Goal: Information Seeking & Learning: Learn about a topic

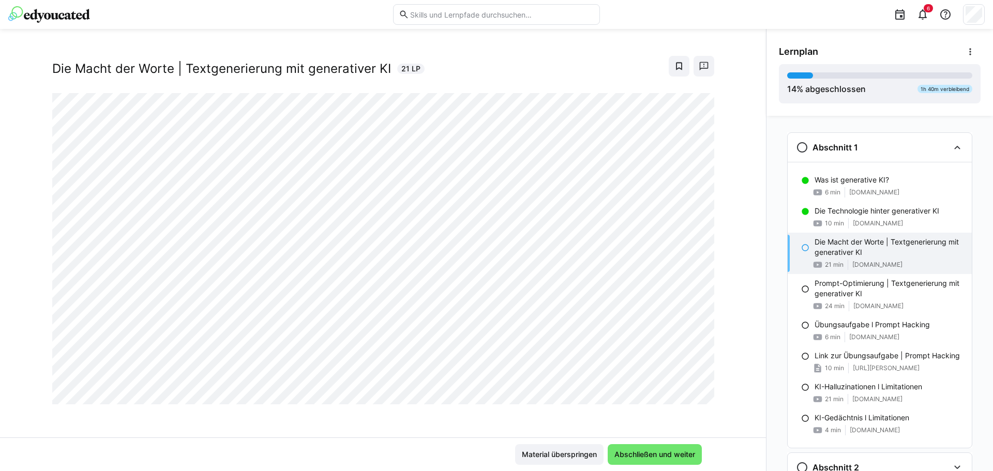
scroll to position [43, 0]
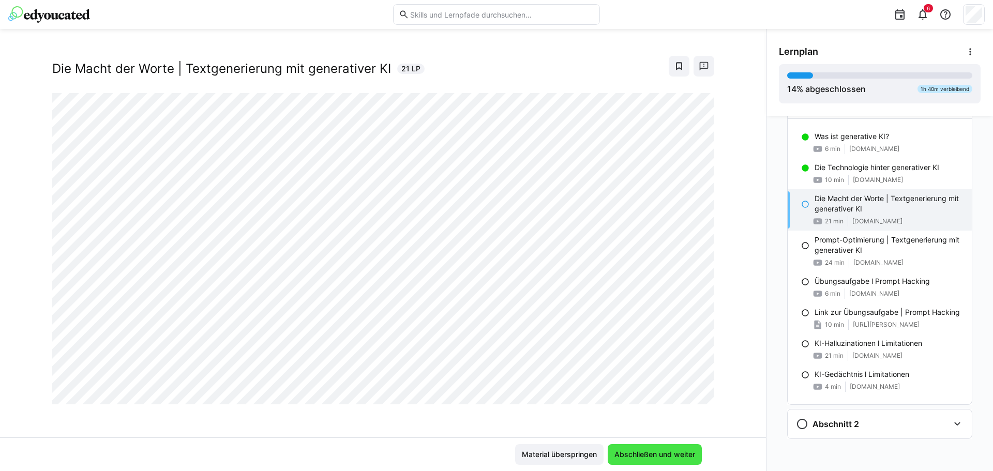
click at [641, 454] on span "Abschließen und weiter" at bounding box center [655, 454] width 84 height 10
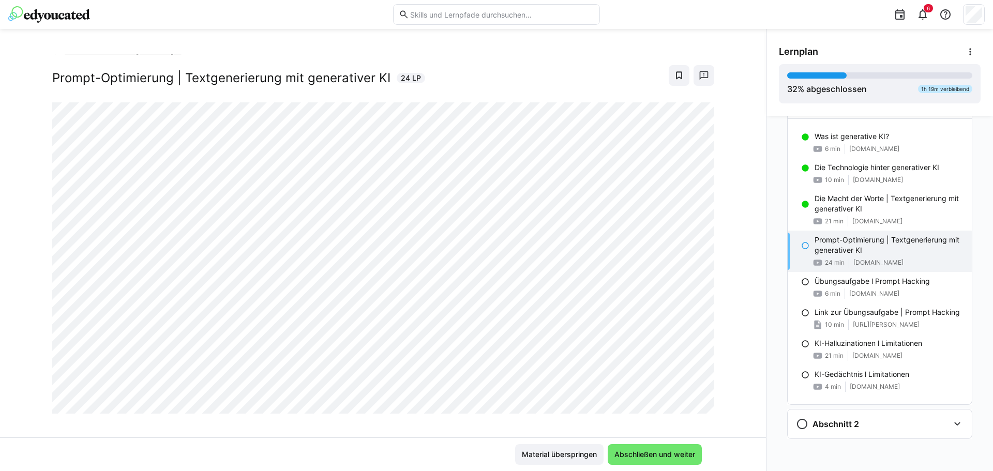
scroll to position [0, 0]
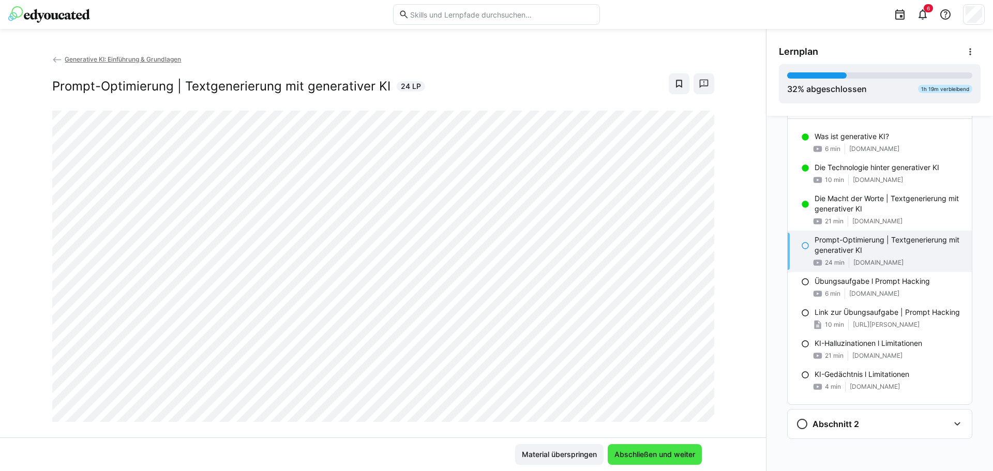
click at [637, 459] on span "Abschließen und weiter" at bounding box center [655, 454] width 84 height 10
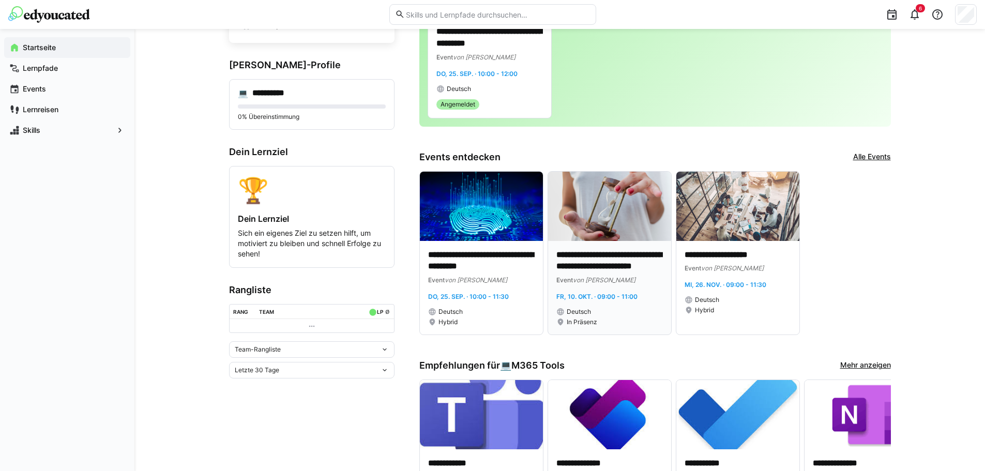
scroll to position [117, 0]
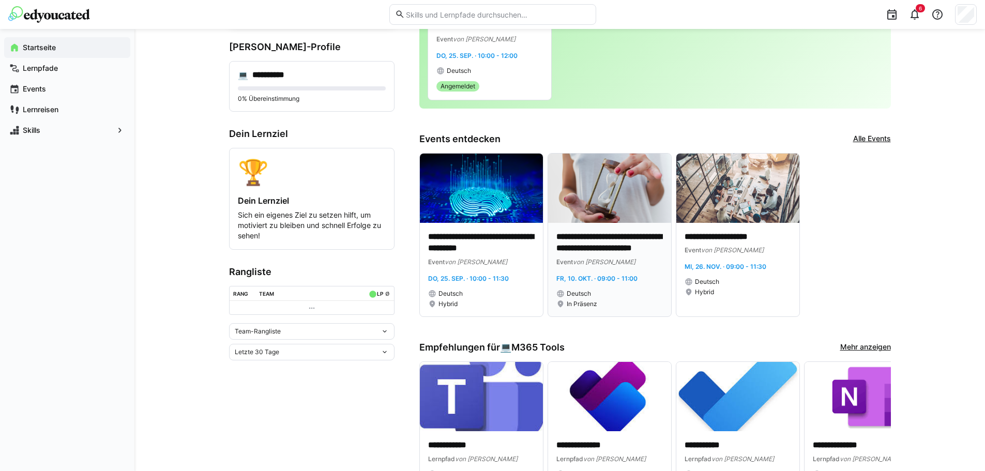
click at [617, 199] on img at bounding box center [609, 188] width 123 height 69
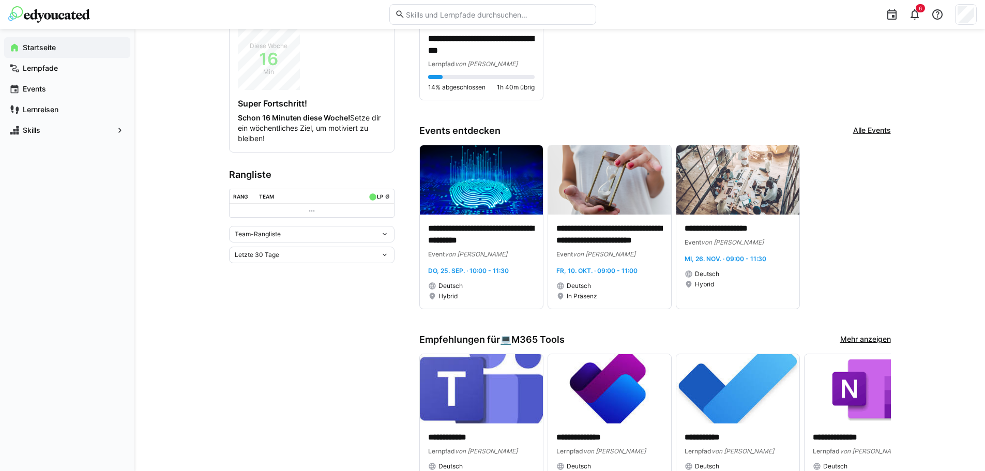
scroll to position [259, 0]
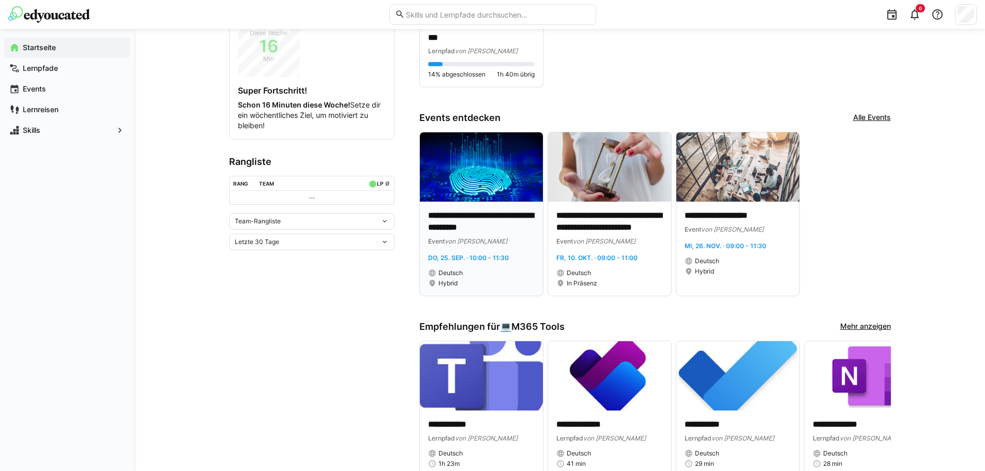
click at [468, 190] on img at bounding box center [481, 166] width 123 height 69
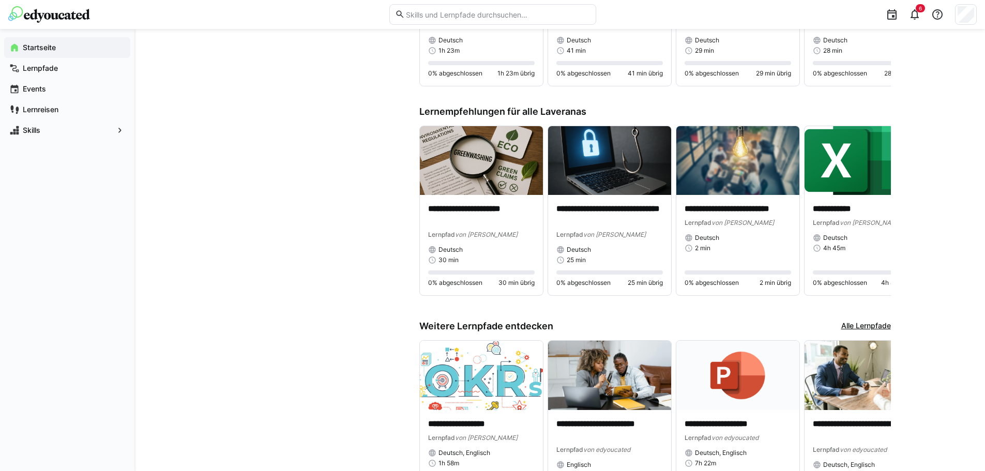
scroll to position [672, 0]
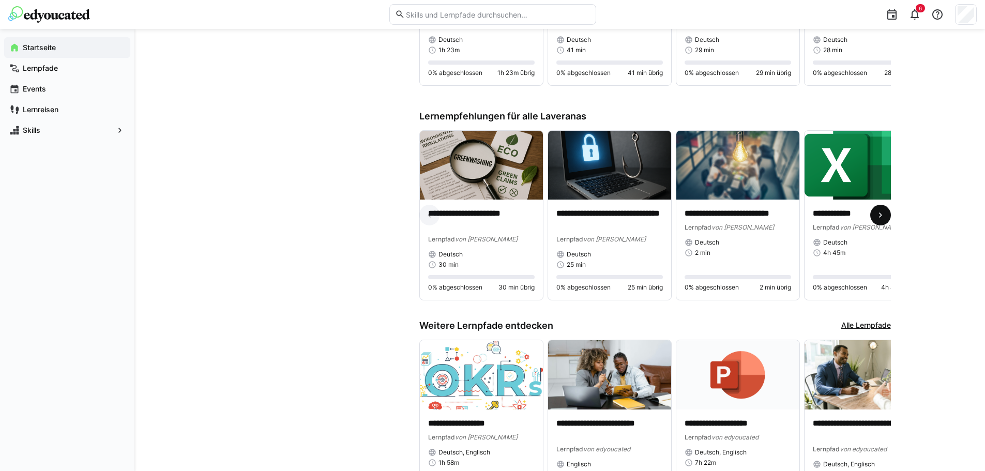
click at [884, 218] on eds-icon at bounding box center [881, 215] width 10 height 10
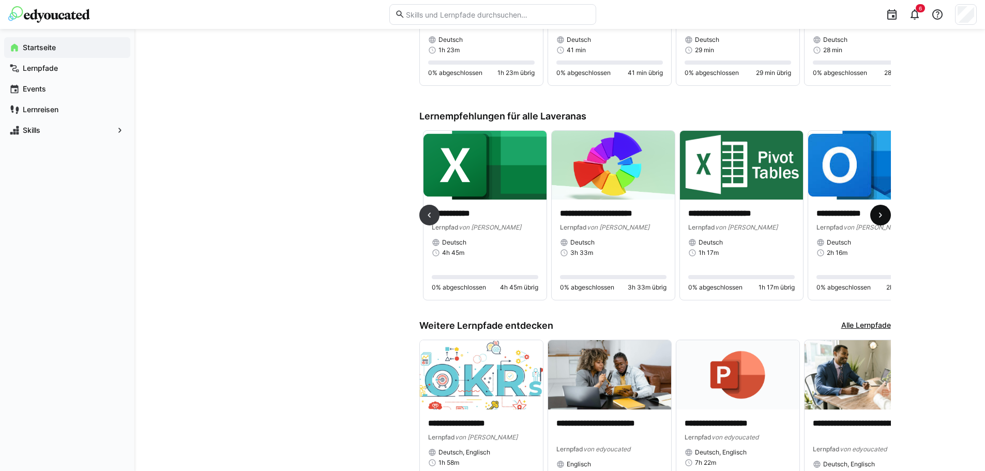
scroll to position [0, 385]
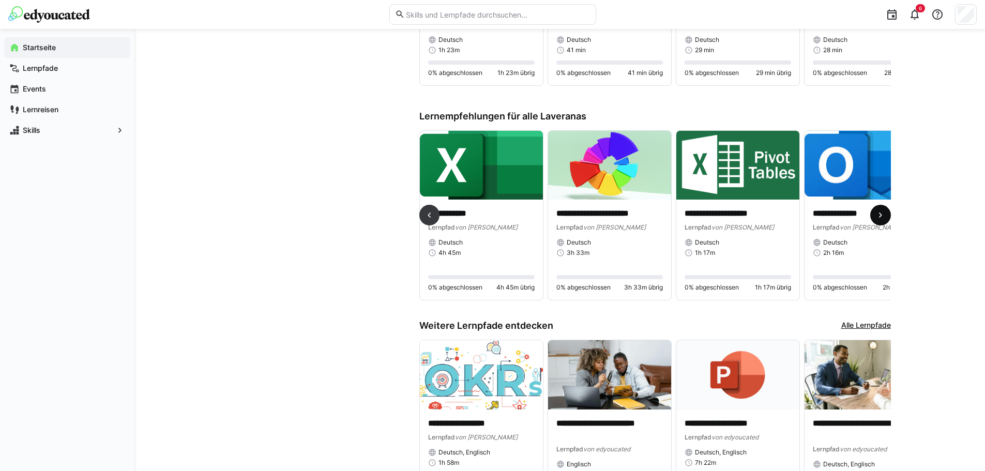
click at [884, 218] on eds-icon at bounding box center [881, 215] width 10 height 10
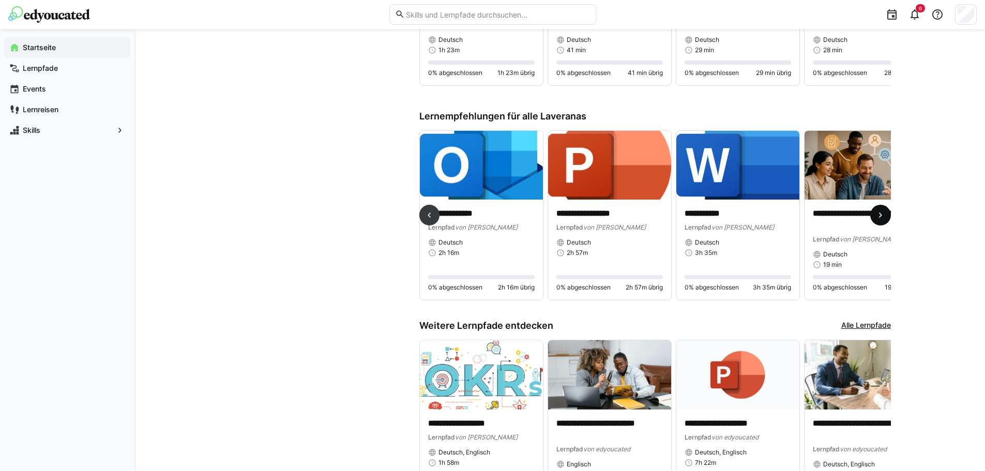
click at [884, 218] on eds-icon at bounding box center [881, 215] width 10 height 10
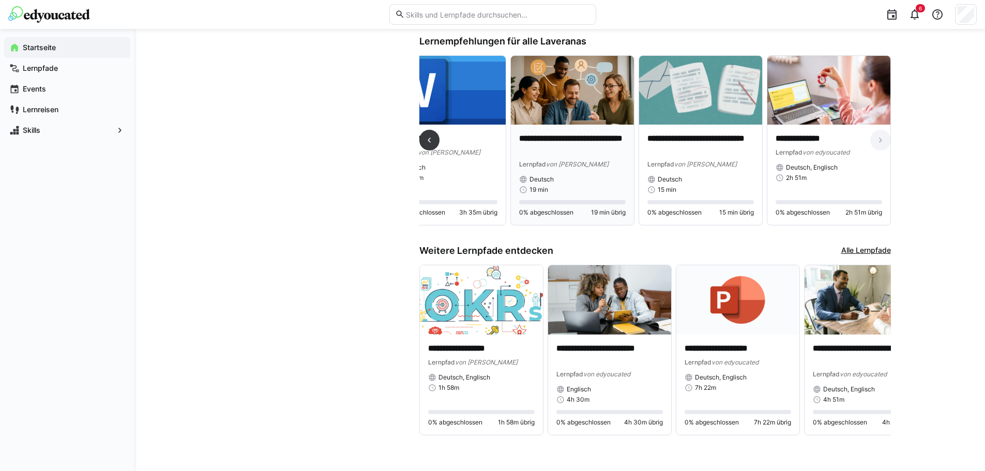
scroll to position [755, 0]
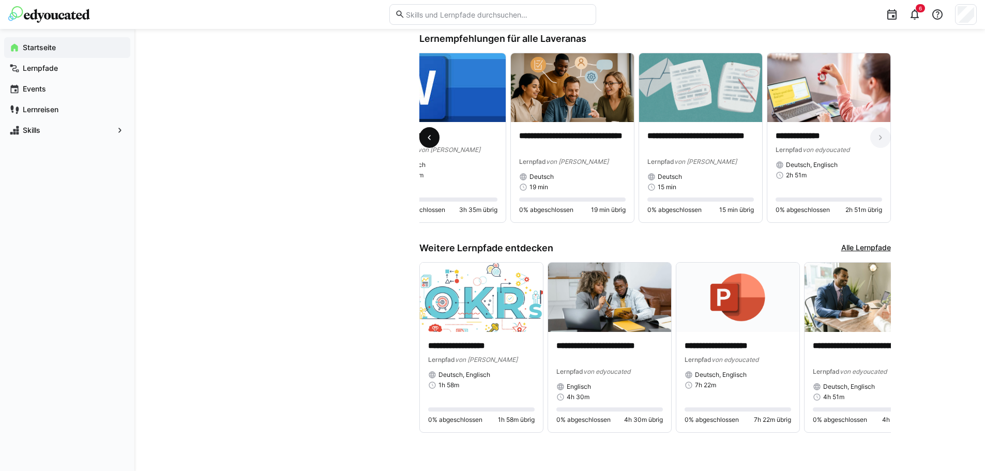
click at [431, 135] on eds-icon at bounding box center [429, 137] width 10 height 10
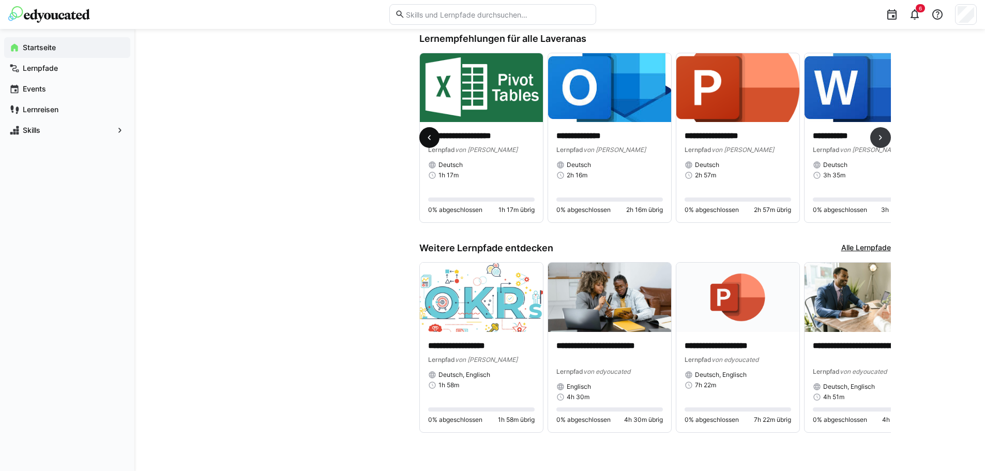
click at [431, 135] on eds-icon at bounding box center [429, 137] width 10 height 10
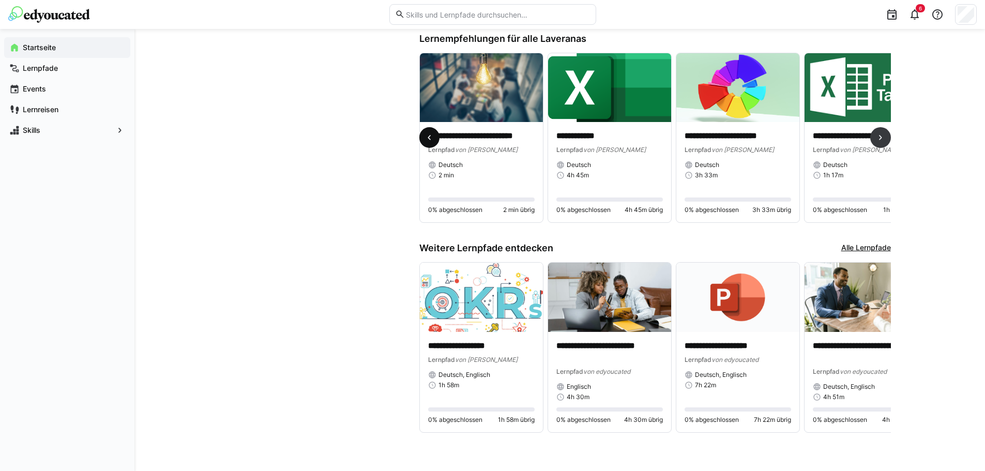
click at [431, 135] on eds-icon at bounding box center [429, 137] width 10 height 10
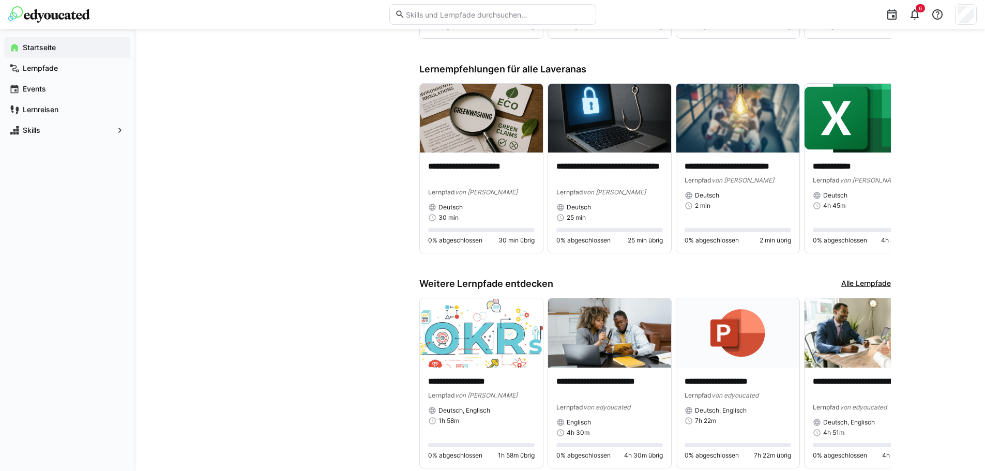
scroll to position [703, 0]
